Goal: Browse casually: Explore the website without a specific task or goal

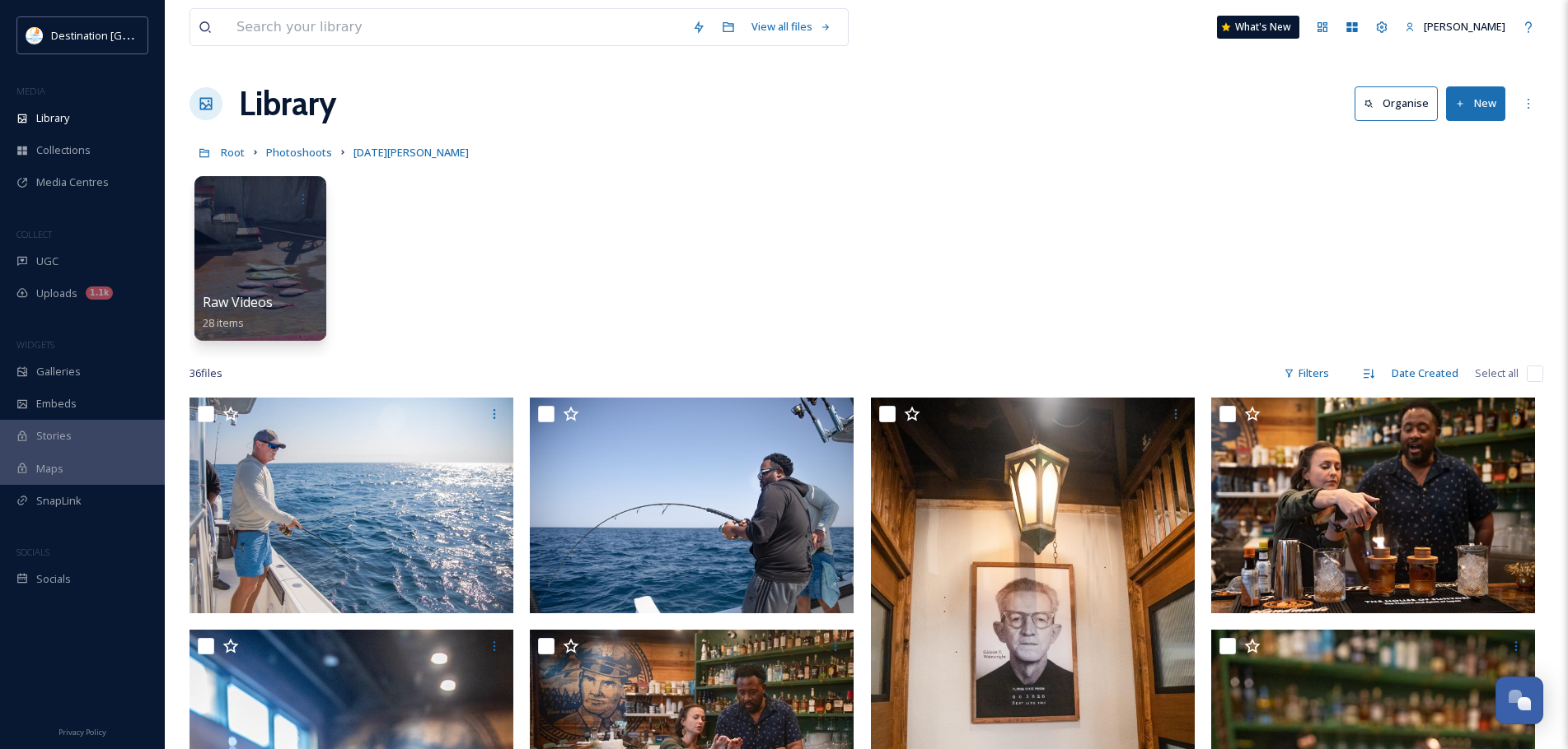
scroll to position [2141, 0]
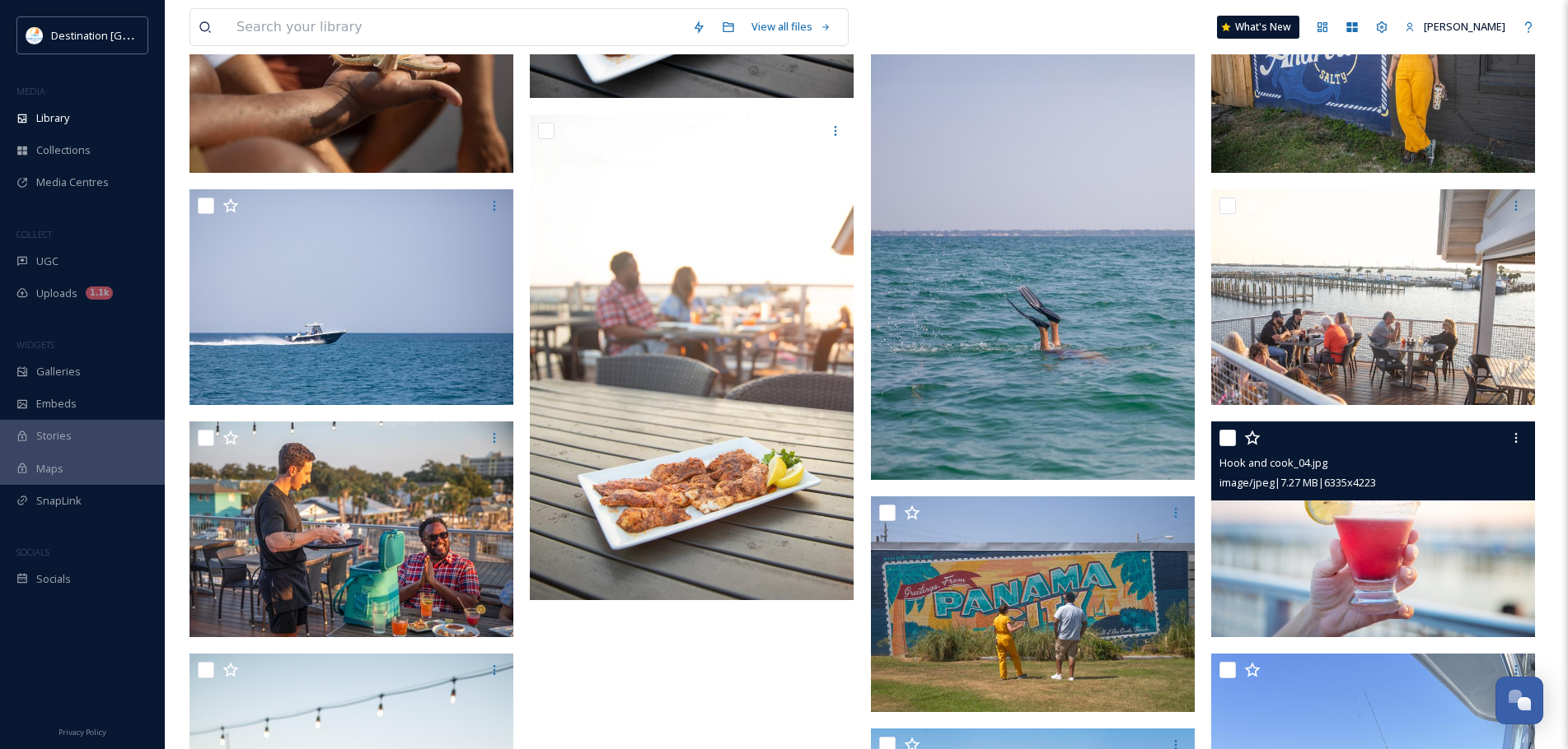
click at [1425, 538] on img at bounding box center [1373, 530] width 323 height 216
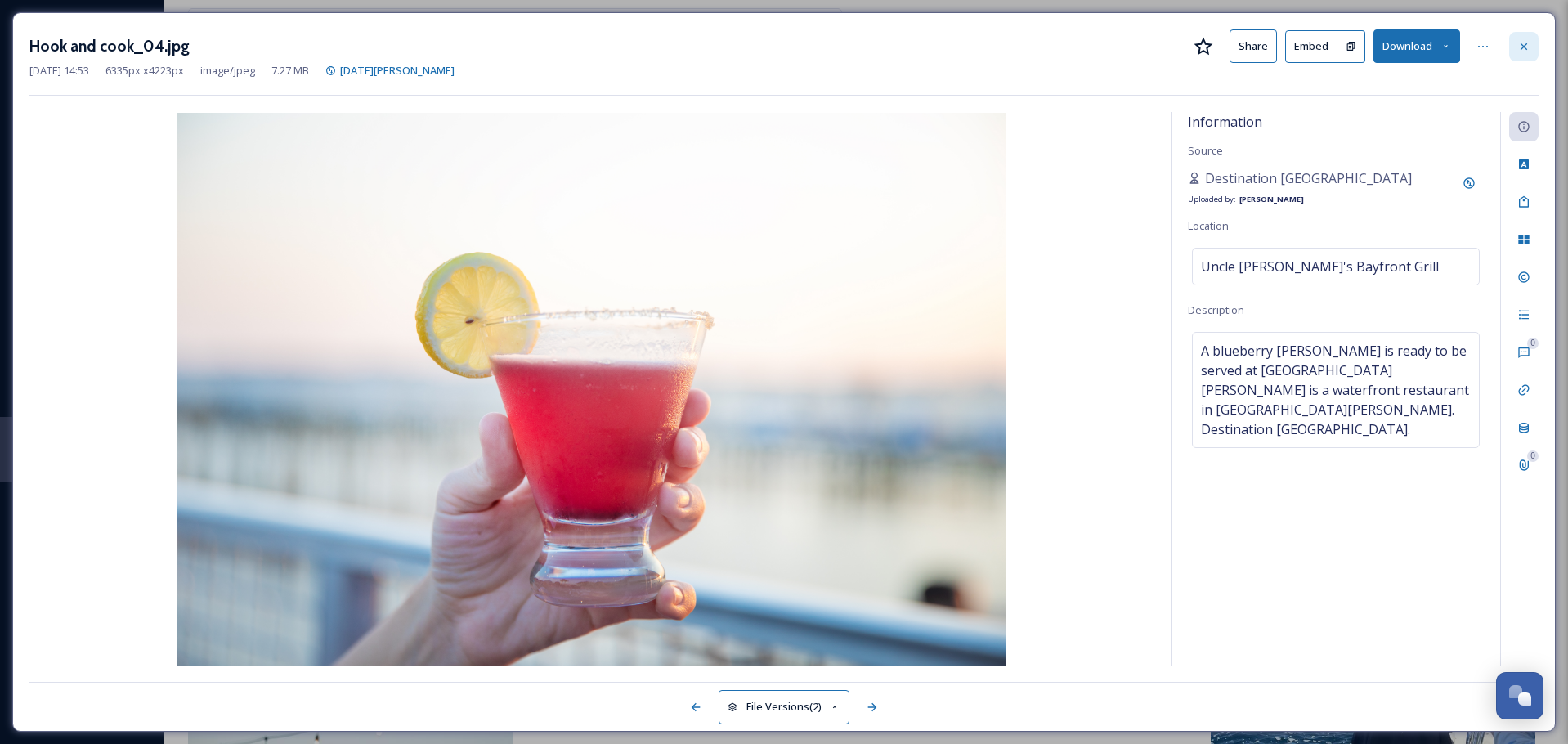
click at [1531, 46] on div at bounding box center [1523, 46] width 29 height 29
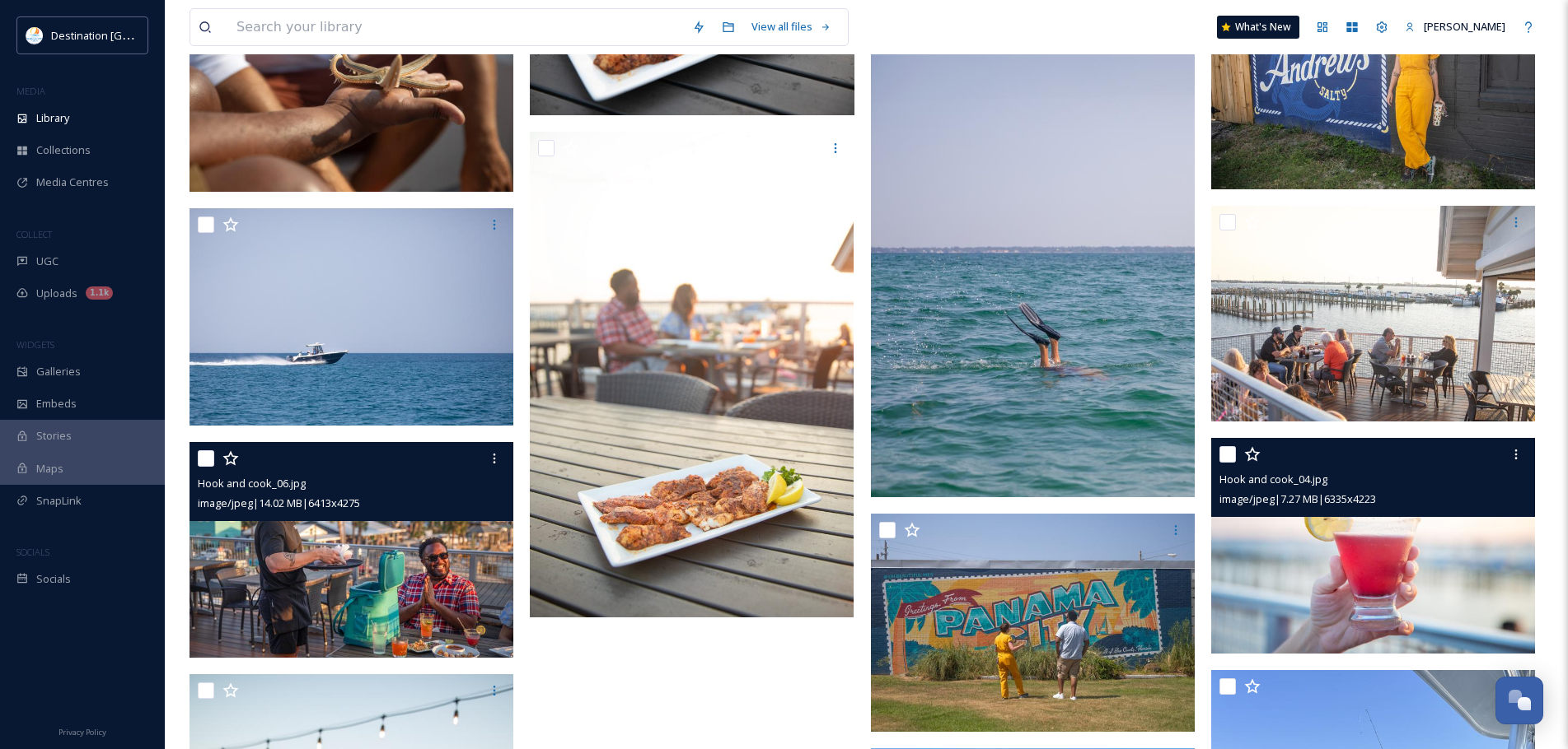
click at [397, 579] on img at bounding box center [351, 550] width 323 height 216
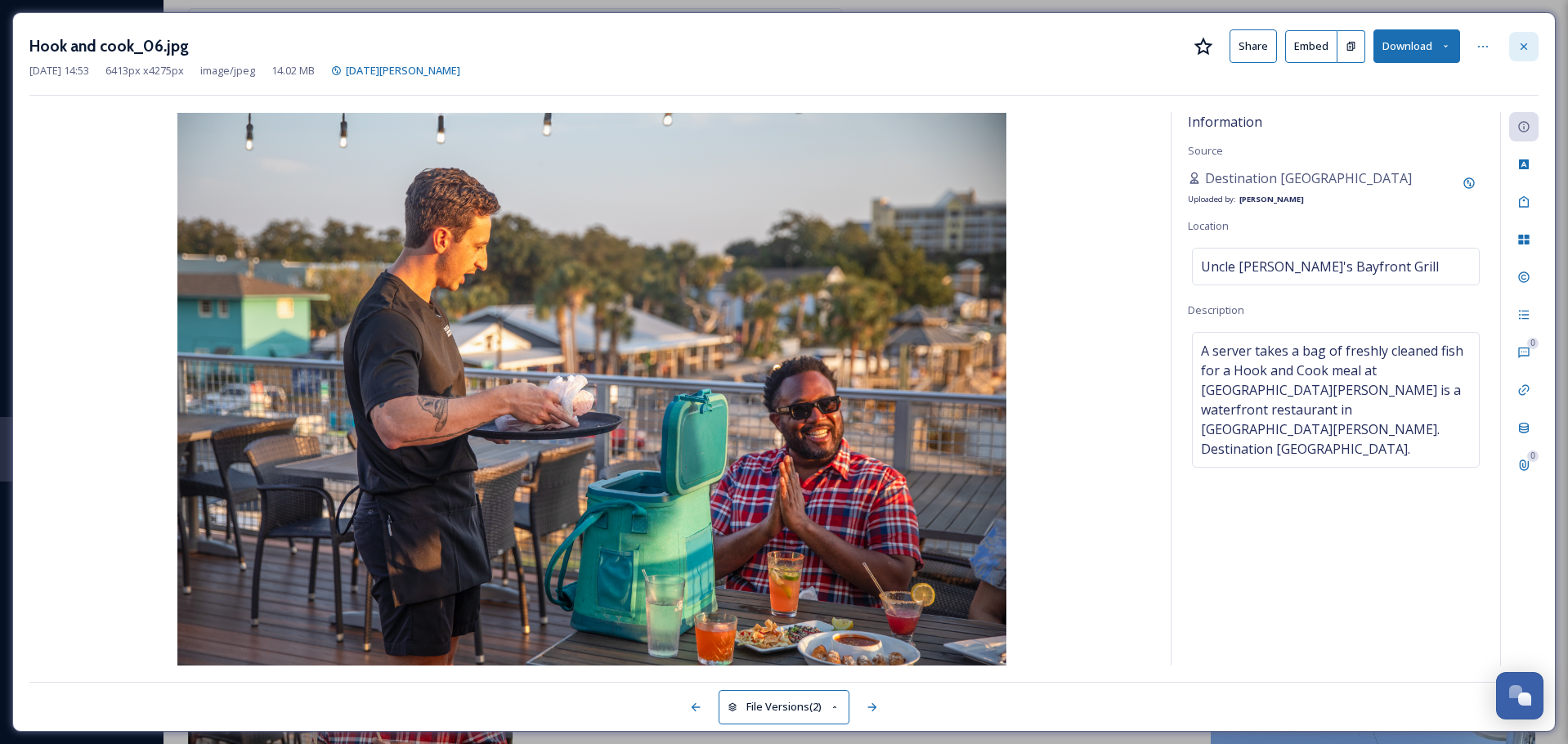
click at [1522, 43] on icon at bounding box center [1524, 45] width 7 height 7
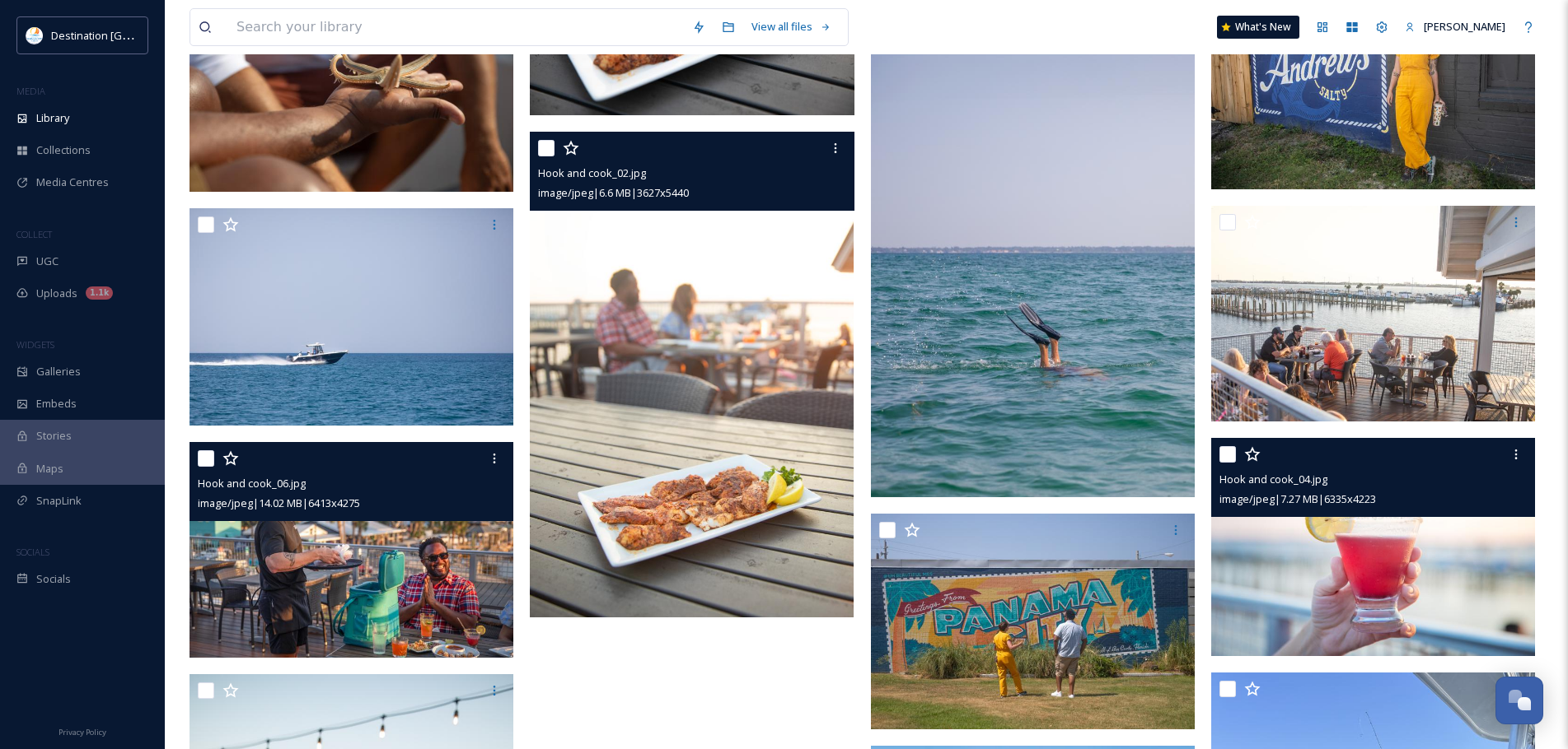
click at [811, 434] on img at bounding box center [692, 374] width 323 height 485
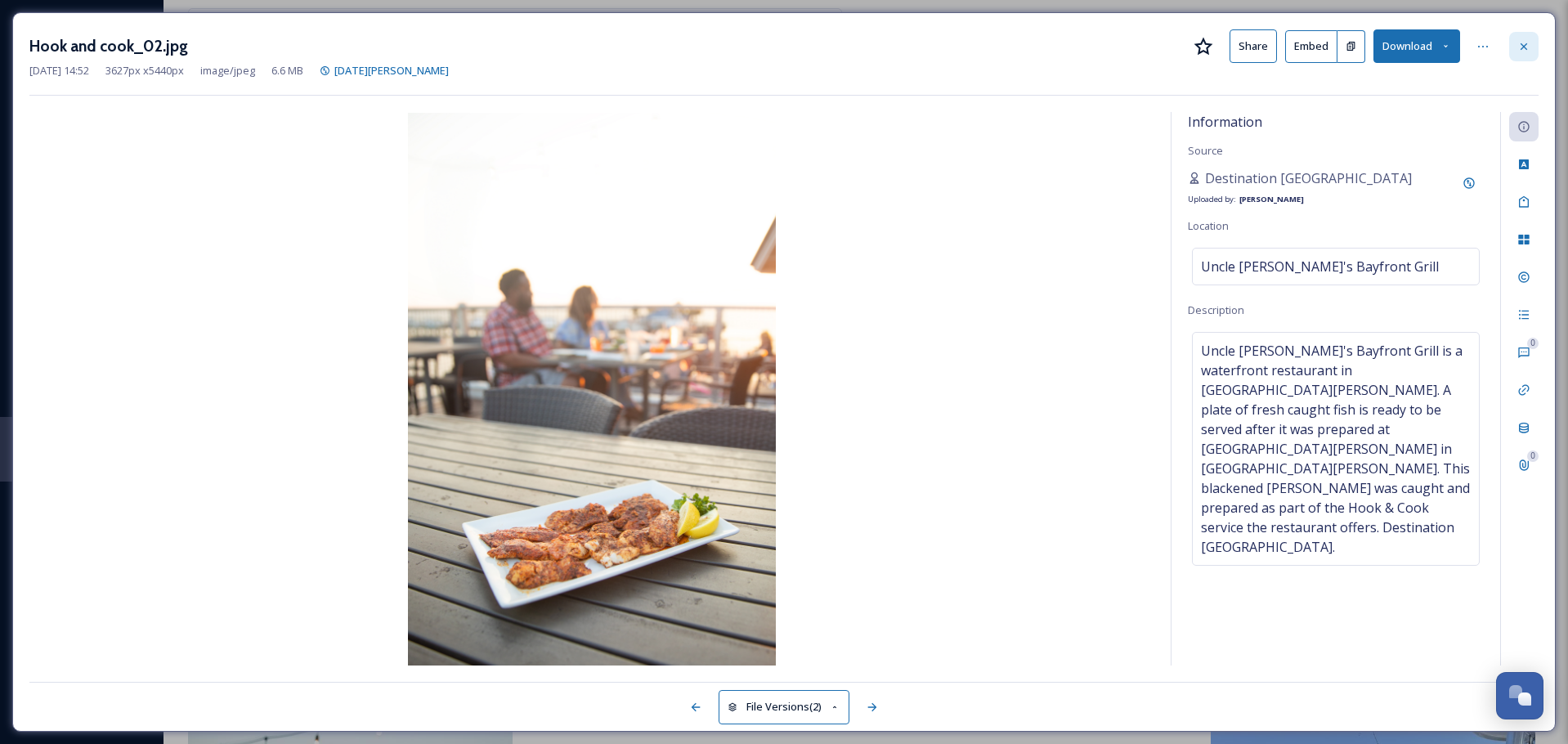
click at [1521, 42] on icon at bounding box center [1524, 47] width 13 height 13
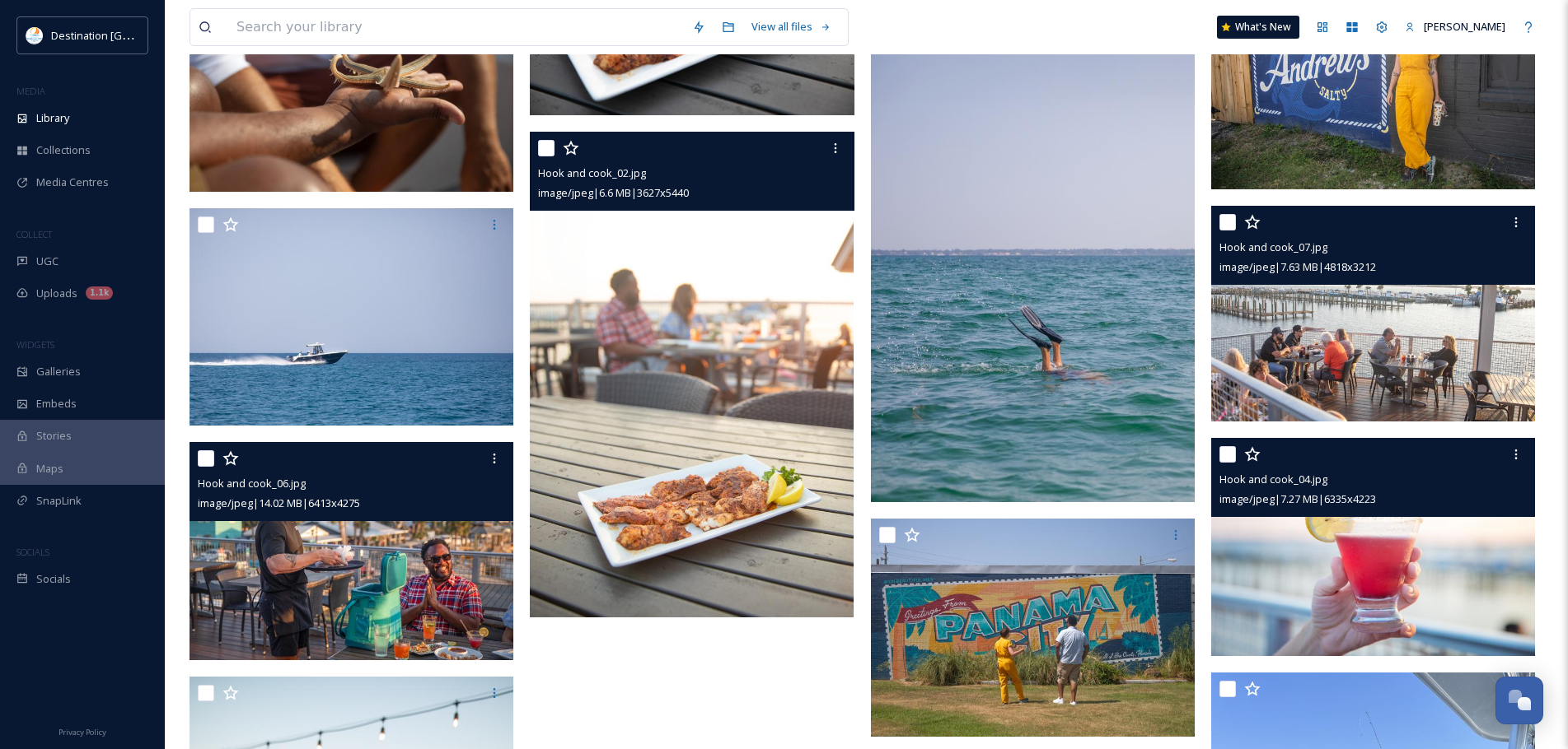
click at [1464, 331] on img at bounding box center [1373, 314] width 323 height 216
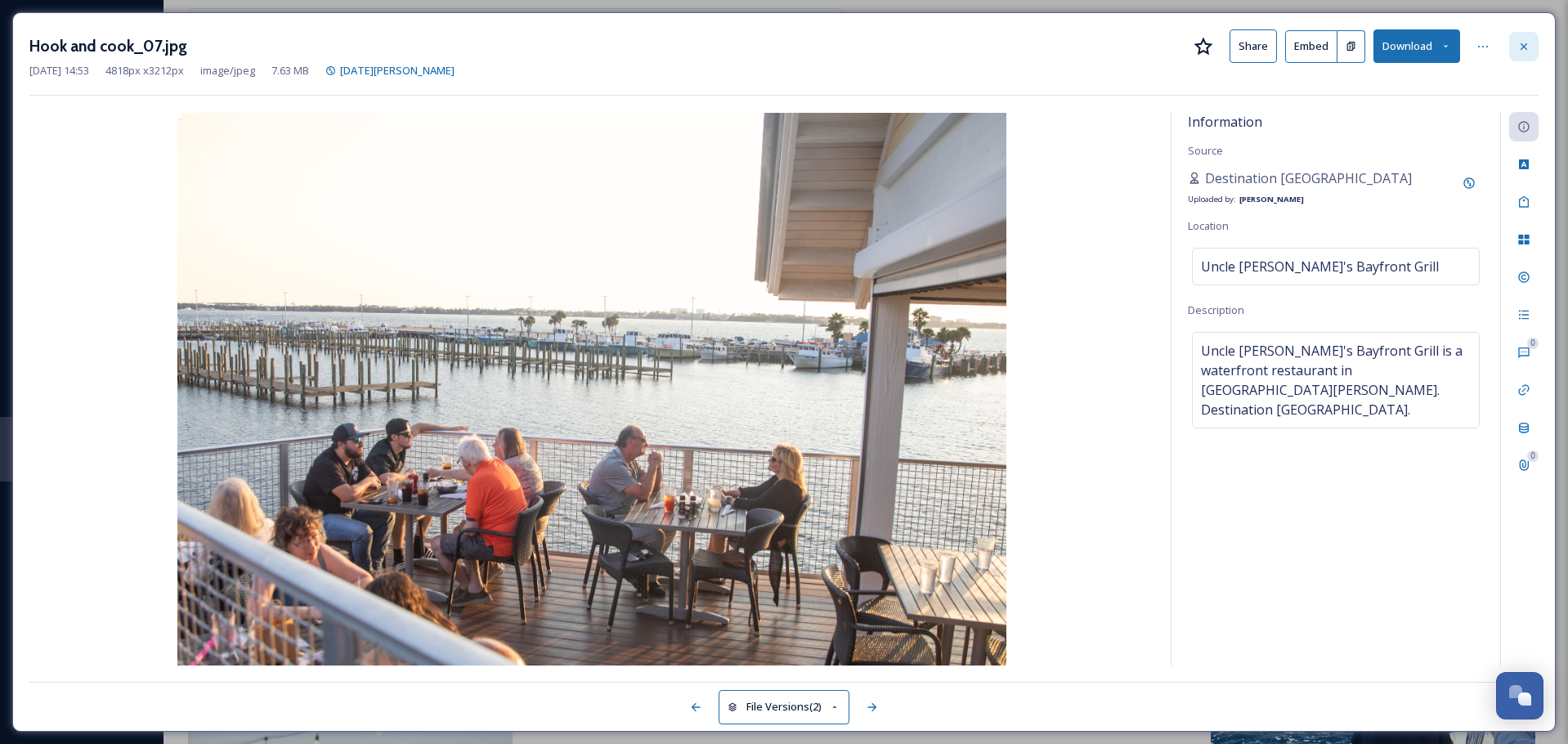
click at [1526, 53] on div at bounding box center [1523, 46] width 29 height 29
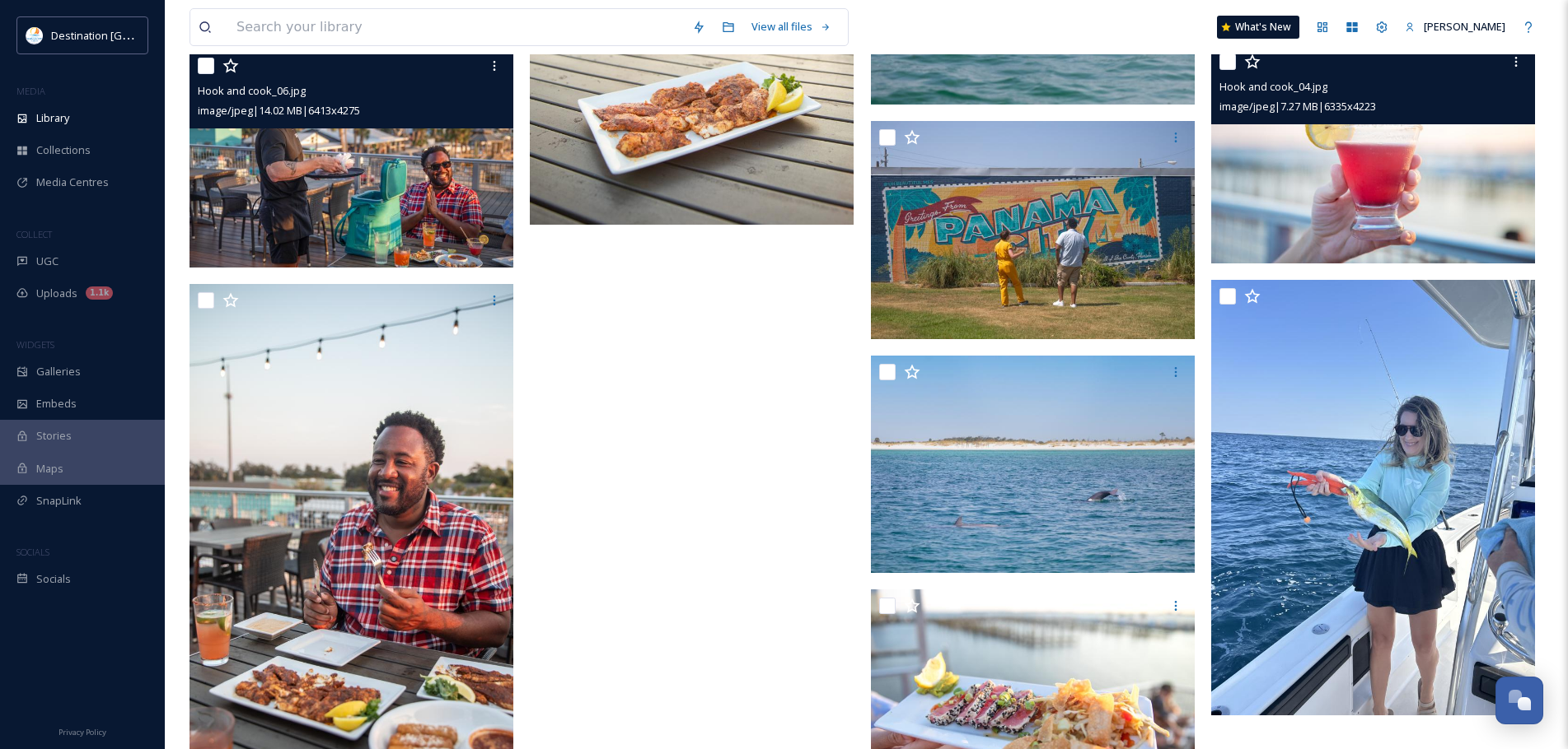
scroll to position [2553, 0]
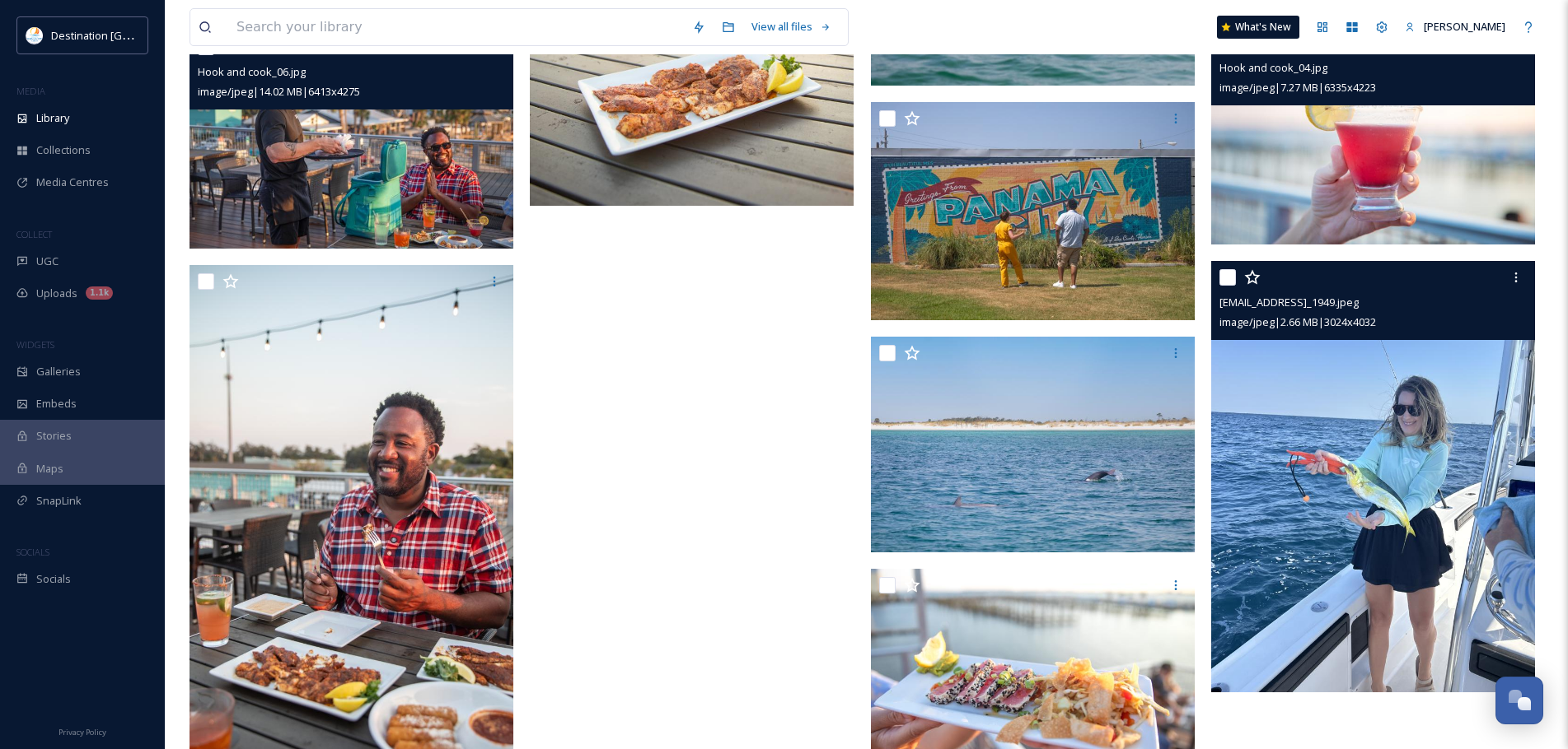
click at [1360, 438] on img at bounding box center [1373, 476] width 323 height 431
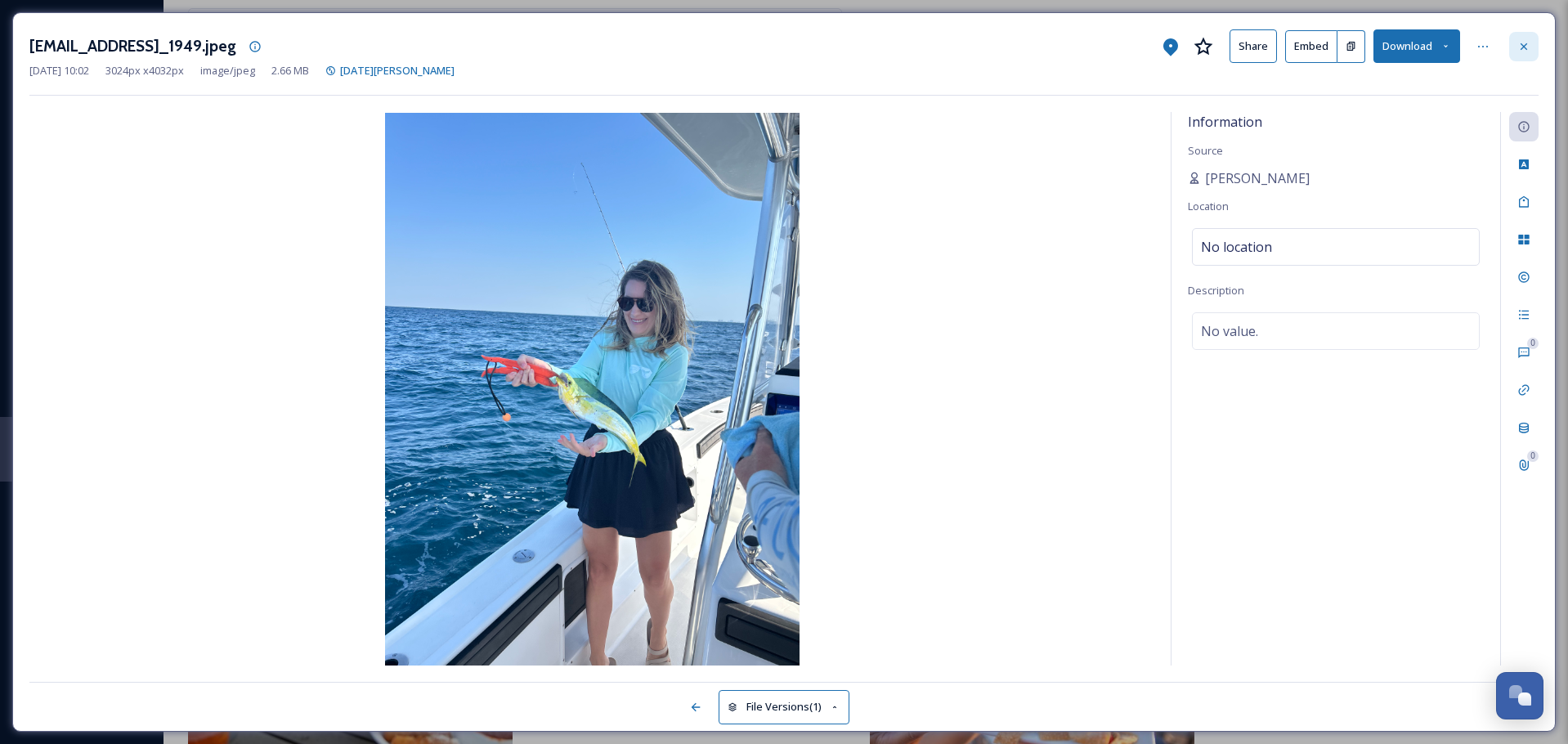
click at [1534, 54] on div at bounding box center [1523, 46] width 29 height 29
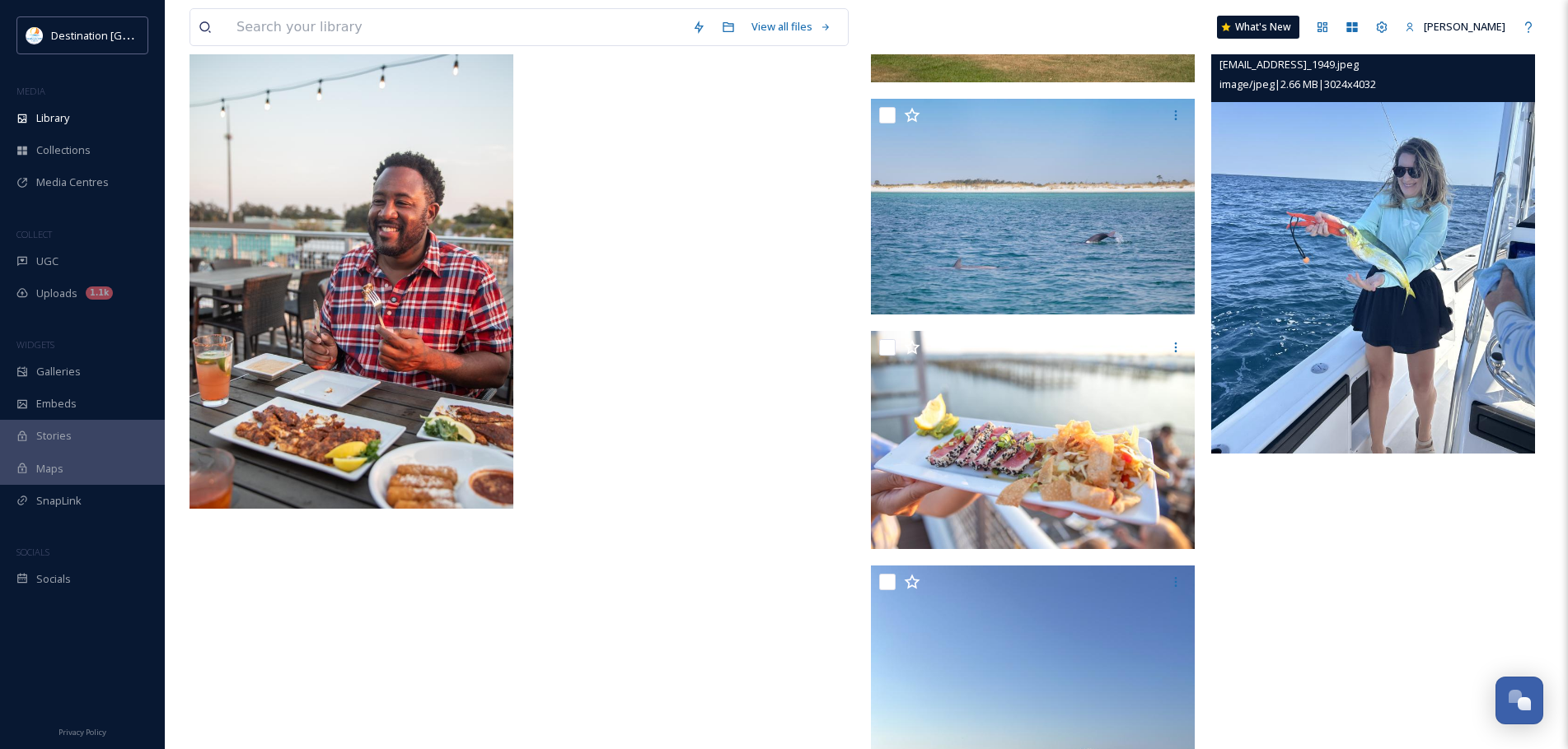
scroll to position [2800, 0]
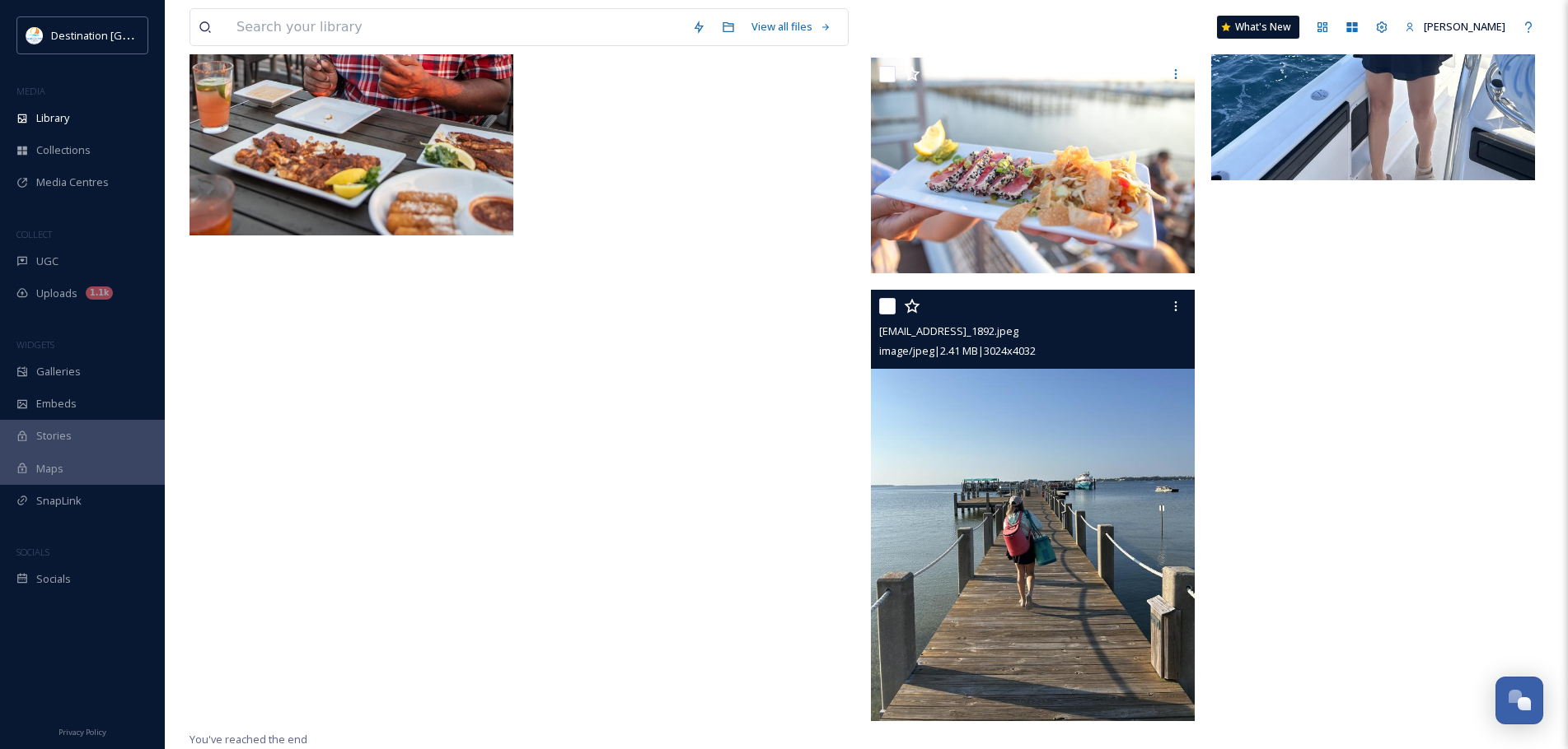
click at [1128, 570] on img at bounding box center [1032, 505] width 323 height 431
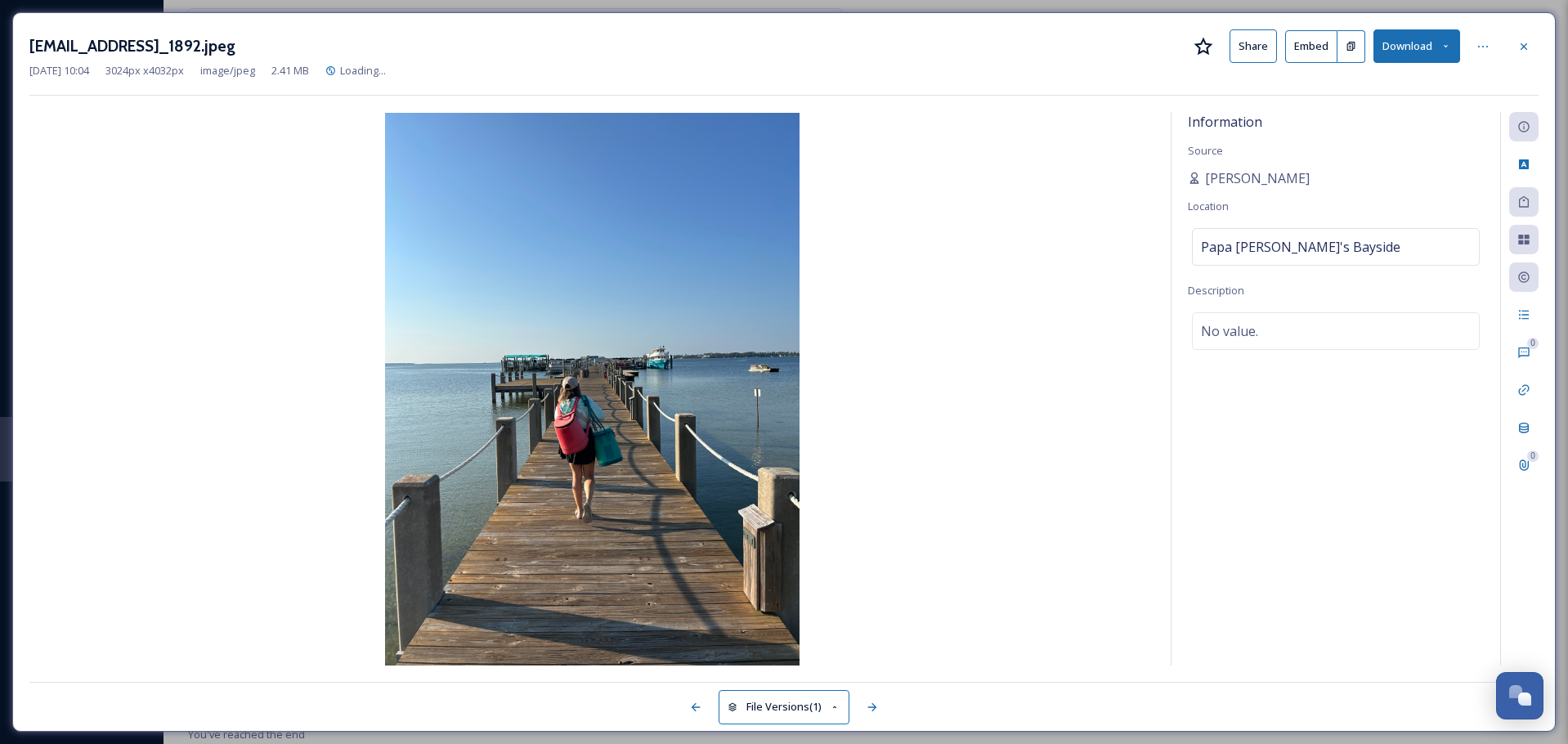
scroll to position [2608, 0]
click at [1520, 47] on icon at bounding box center [1524, 47] width 13 height 13
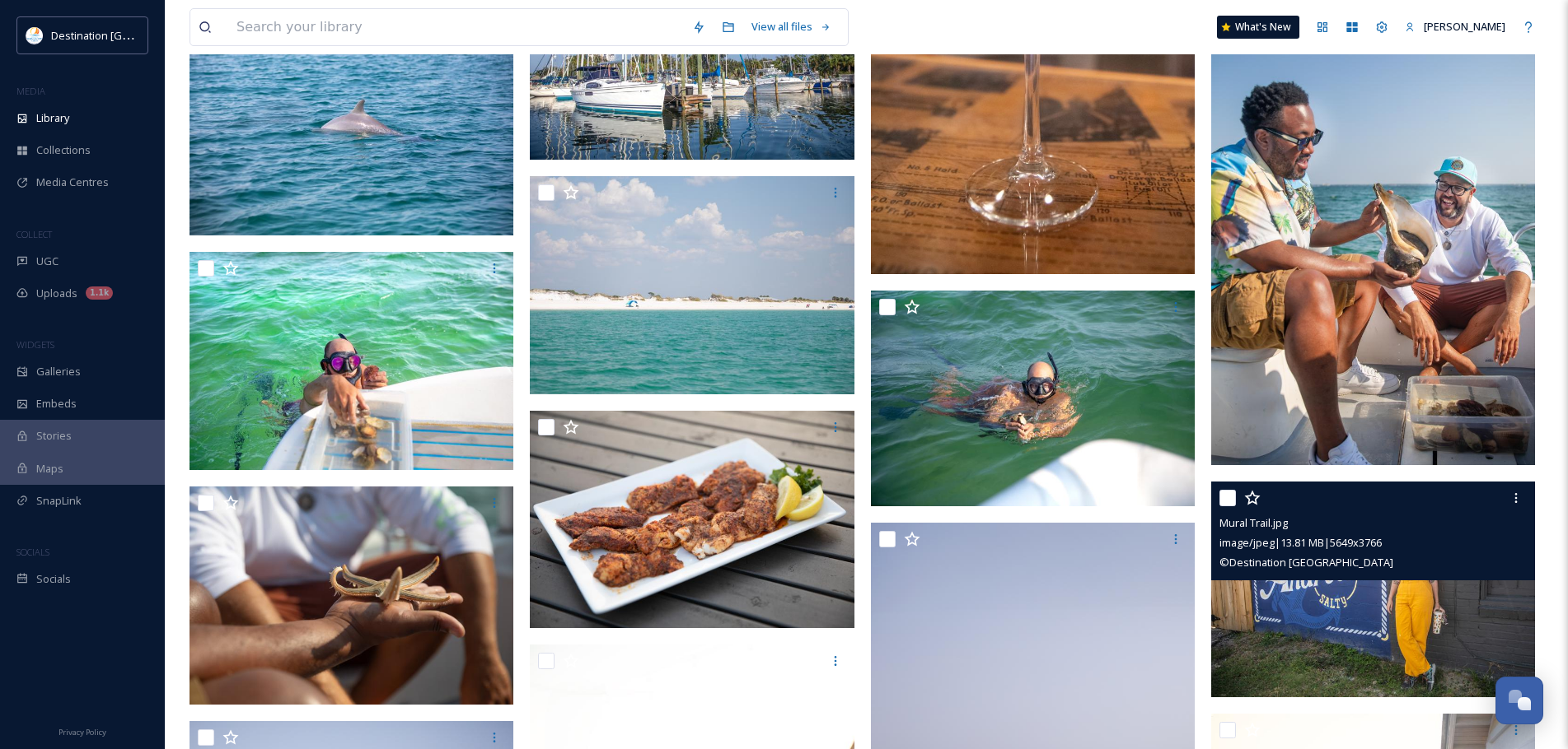
scroll to position [1671, 0]
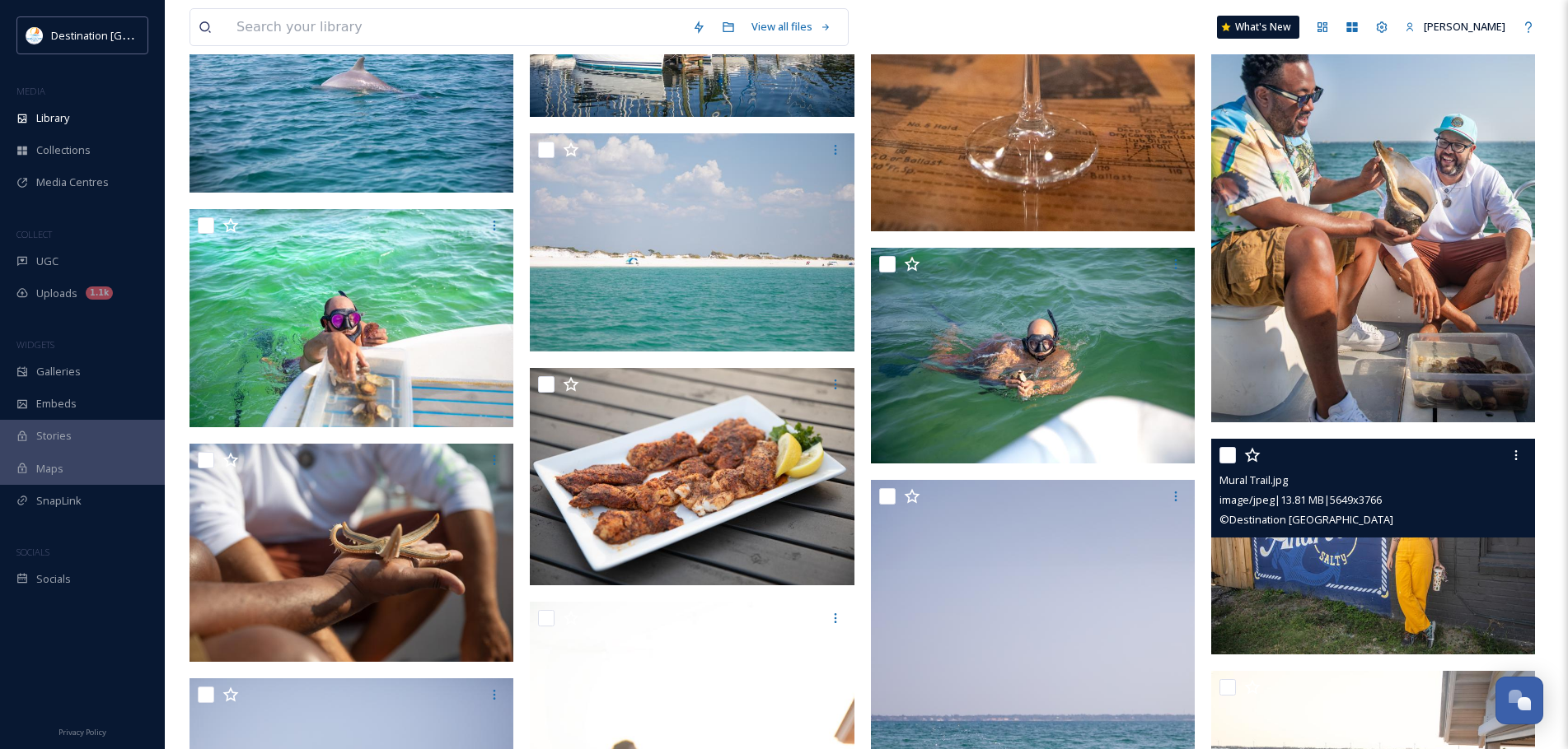
click at [1363, 577] on img at bounding box center [1373, 547] width 323 height 216
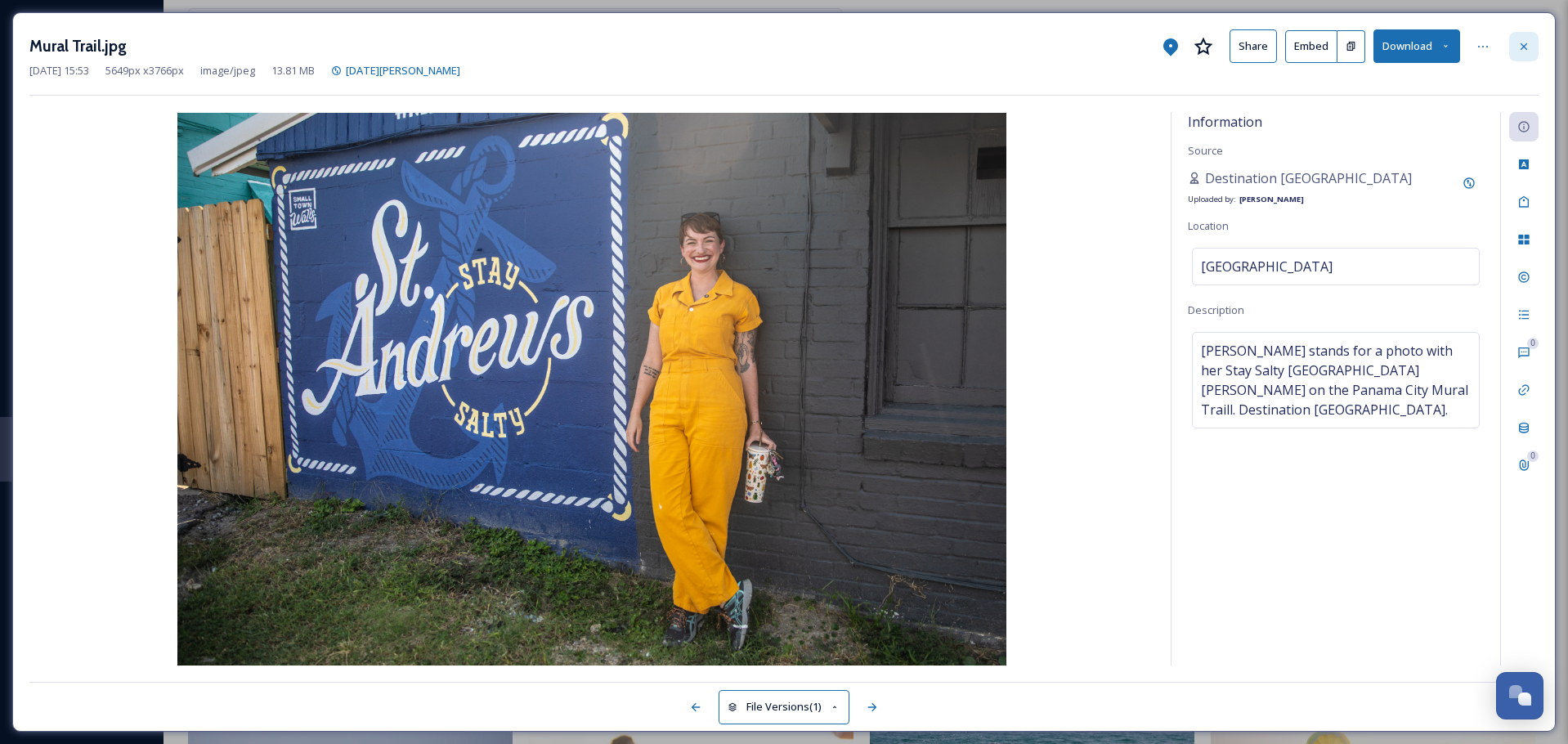
click at [1528, 46] on icon at bounding box center [1524, 47] width 13 height 13
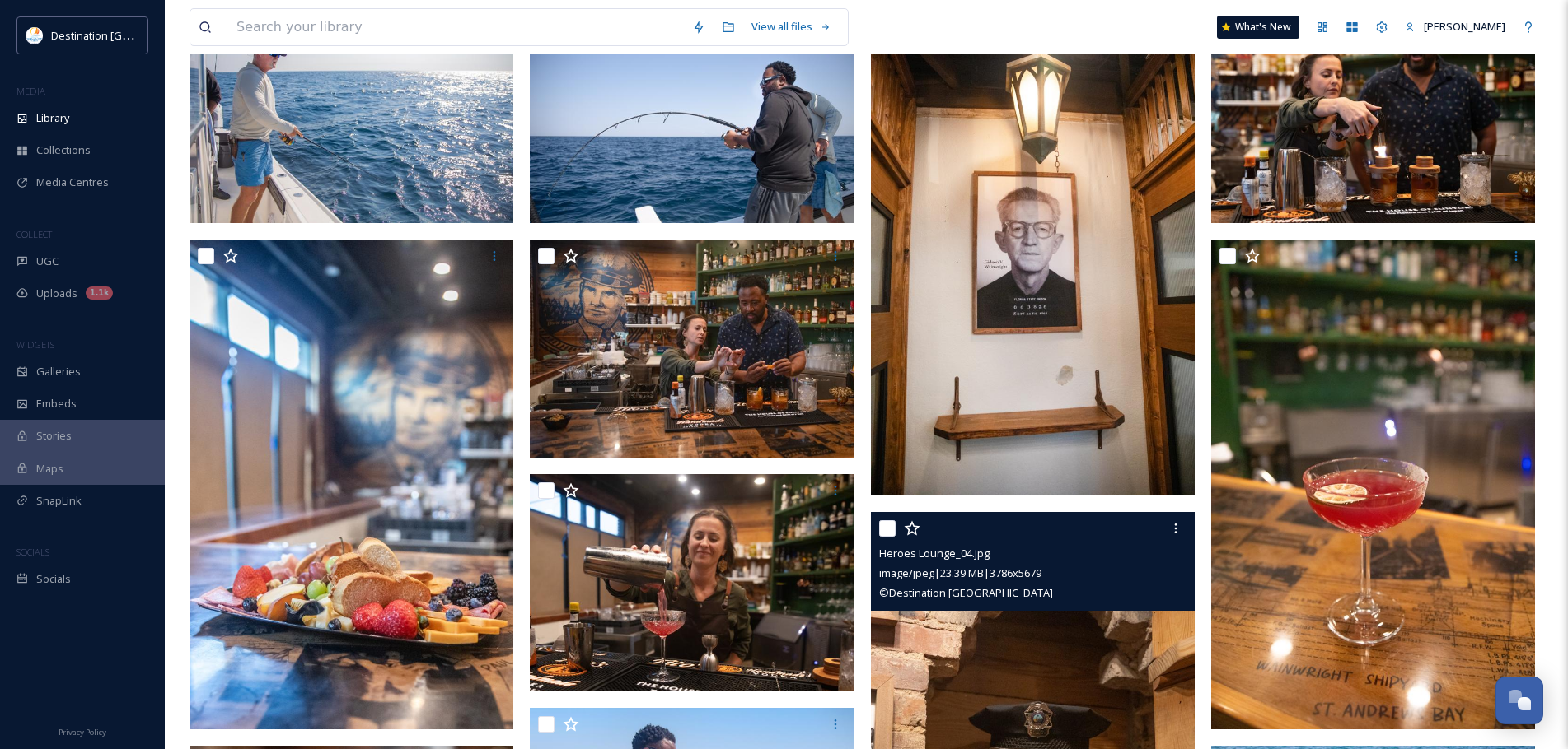
scroll to position [354, 0]
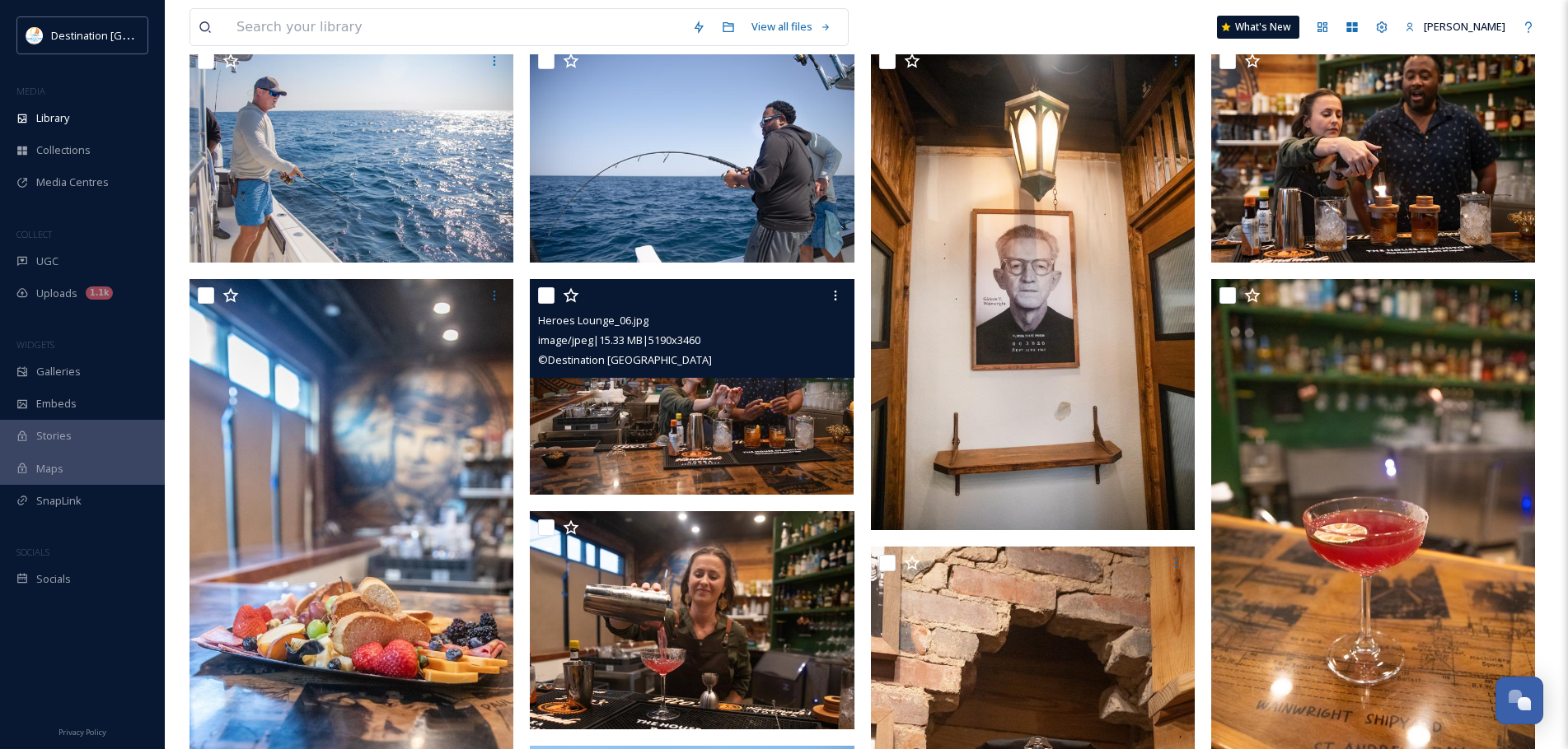
click at [781, 427] on img at bounding box center [692, 387] width 323 height 216
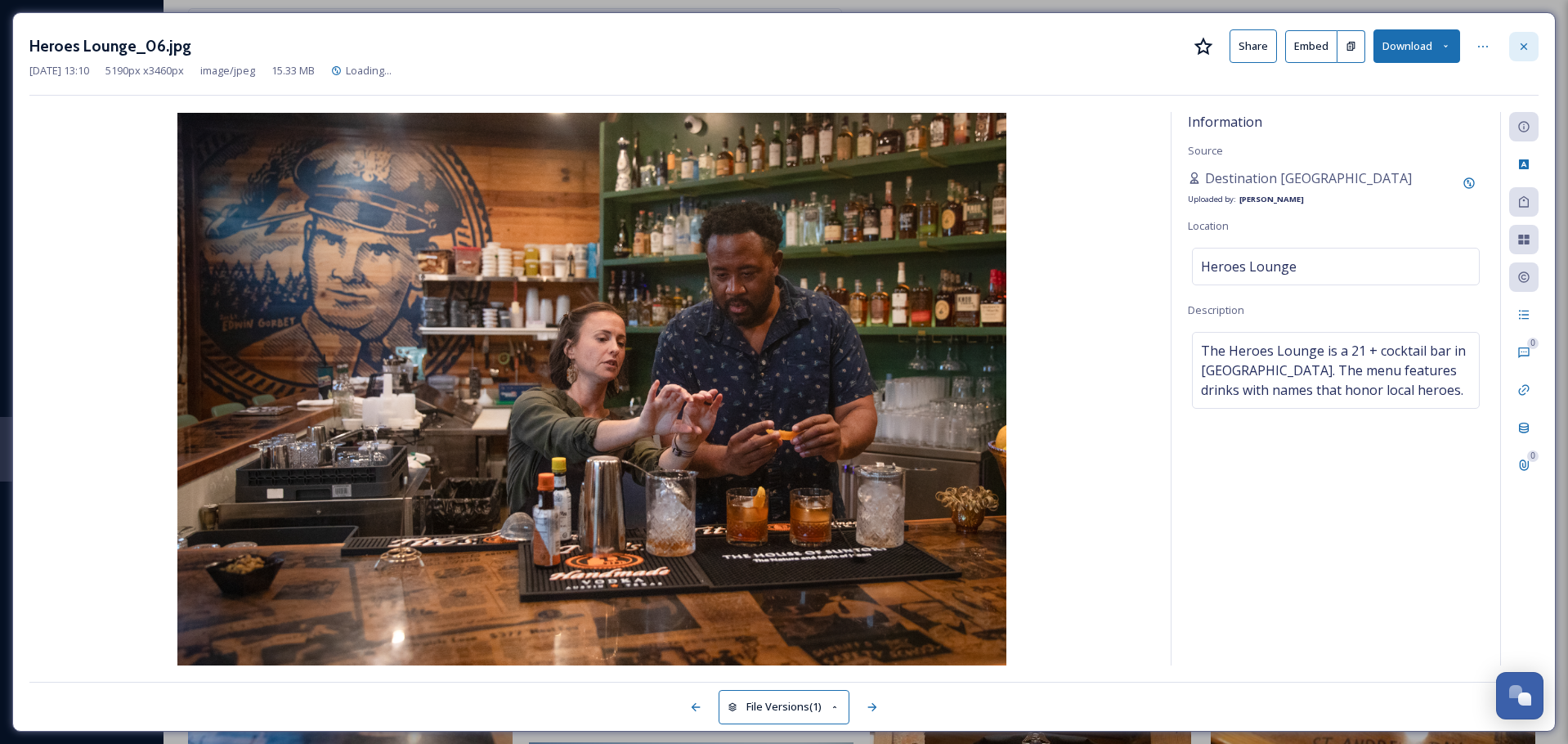
click at [1531, 40] on div at bounding box center [1523, 46] width 29 height 29
